Goal: Task Accomplishment & Management: Manage account settings

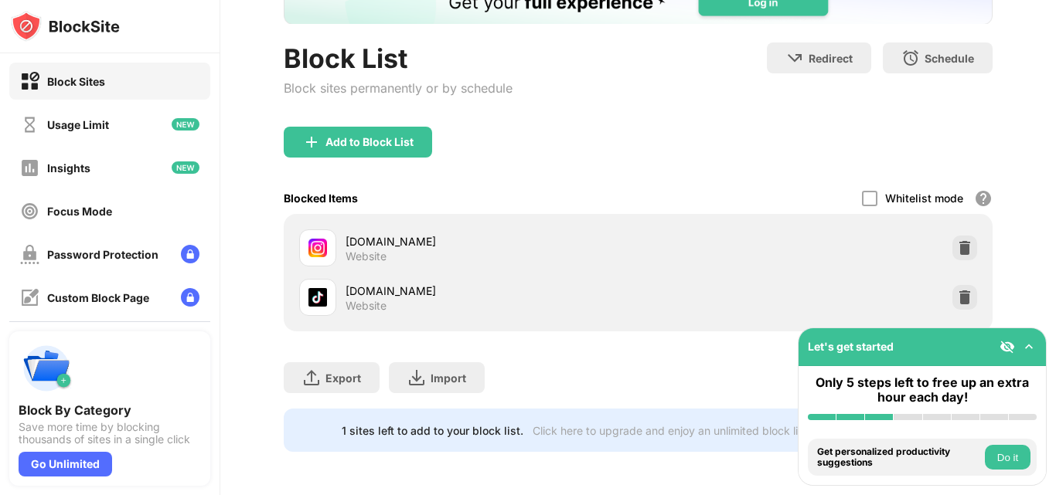
click at [956, 238] on div at bounding box center [964, 248] width 25 height 25
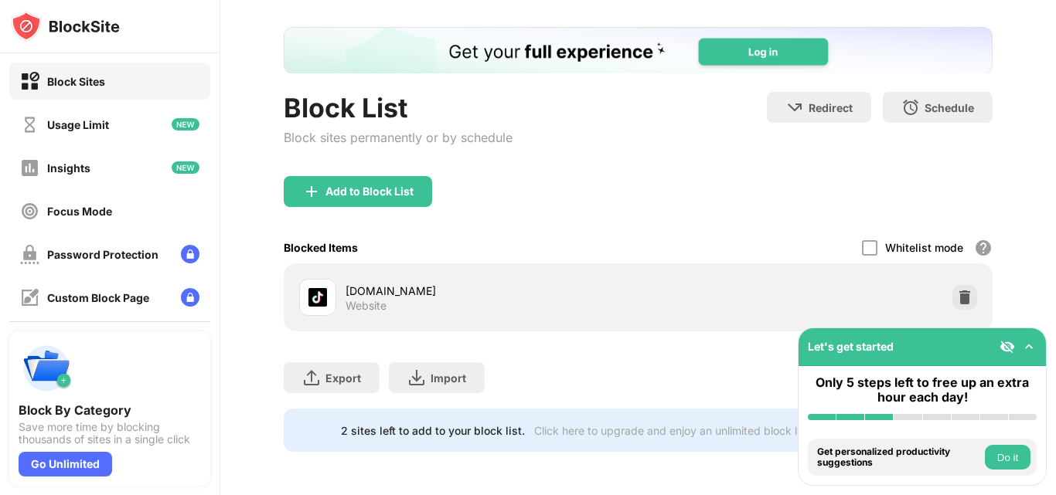
click at [957, 290] on img at bounding box center [964, 297] width 15 height 15
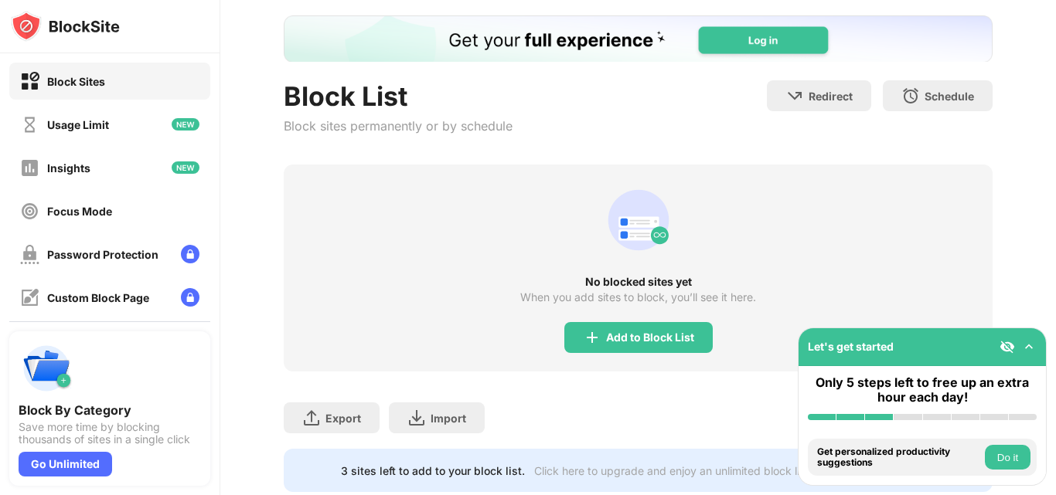
scroll to position [120, 0]
